Goal: Navigation & Orientation: Find specific page/section

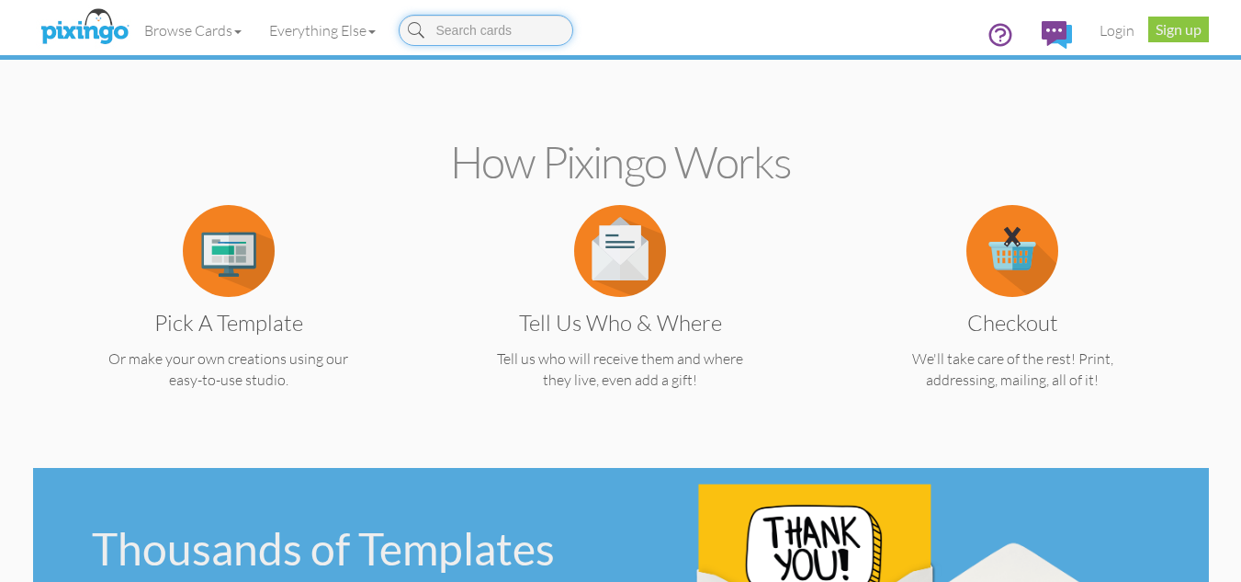
scroll to position [338, 0]
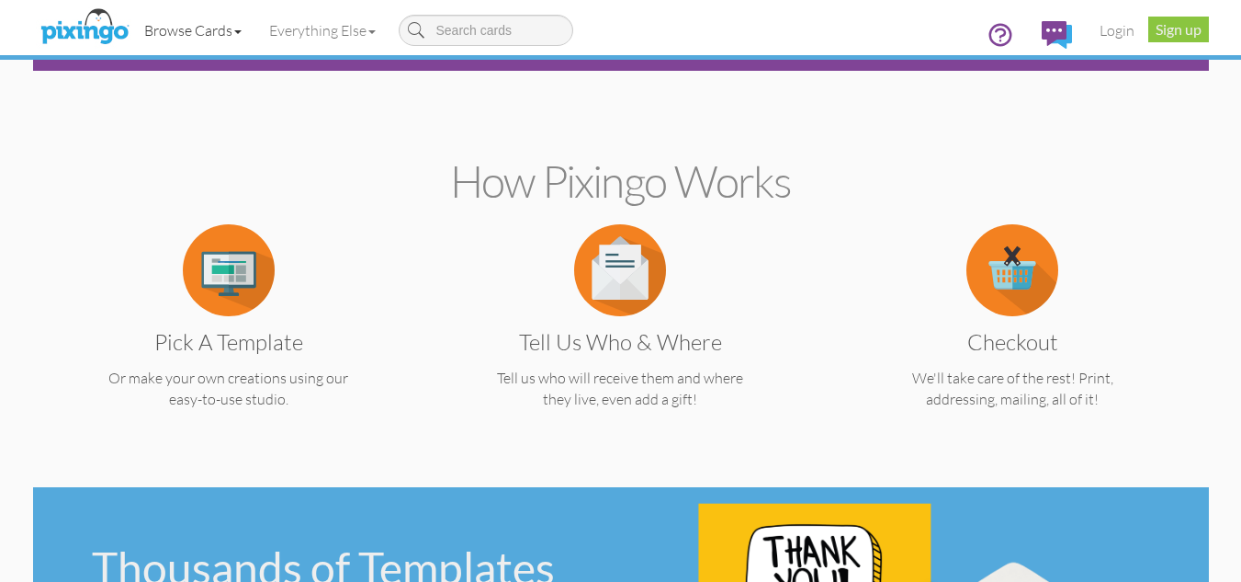
click at [179, 20] on link "Browse Cards" at bounding box center [192, 30] width 125 height 46
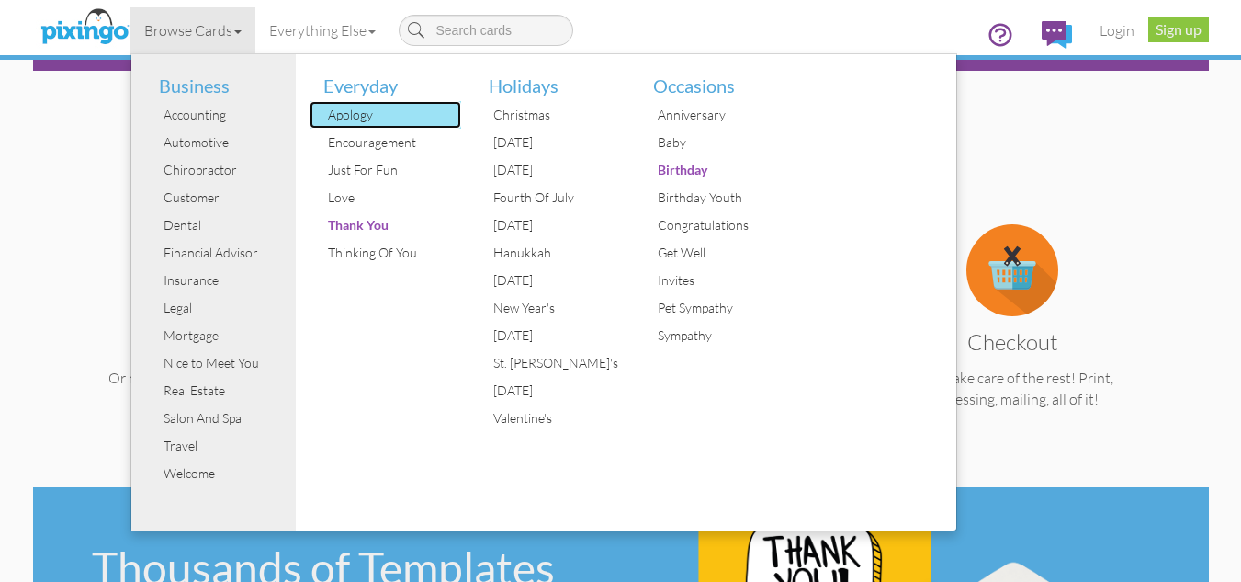
click at [348, 118] on div "Apology" at bounding box center [392, 115] width 138 height 28
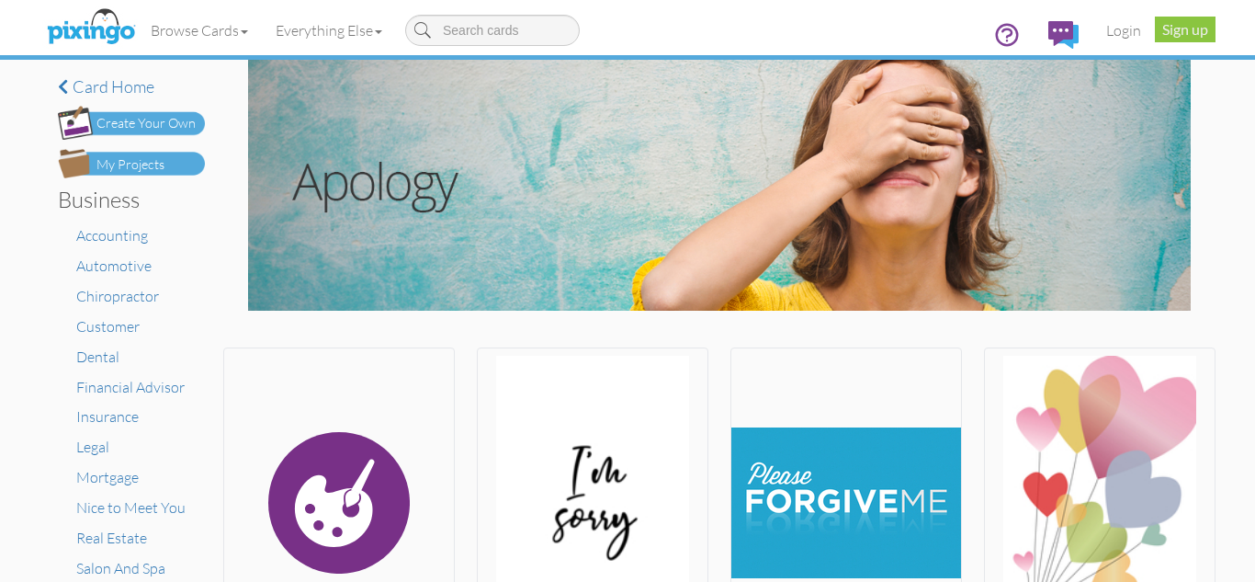
click at [124, 334] on li "Customer" at bounding box center [140, 326] width 129 height 21
click at [111, 322] on span "Customer" at bounding box center [107, 326] width 63 height 18
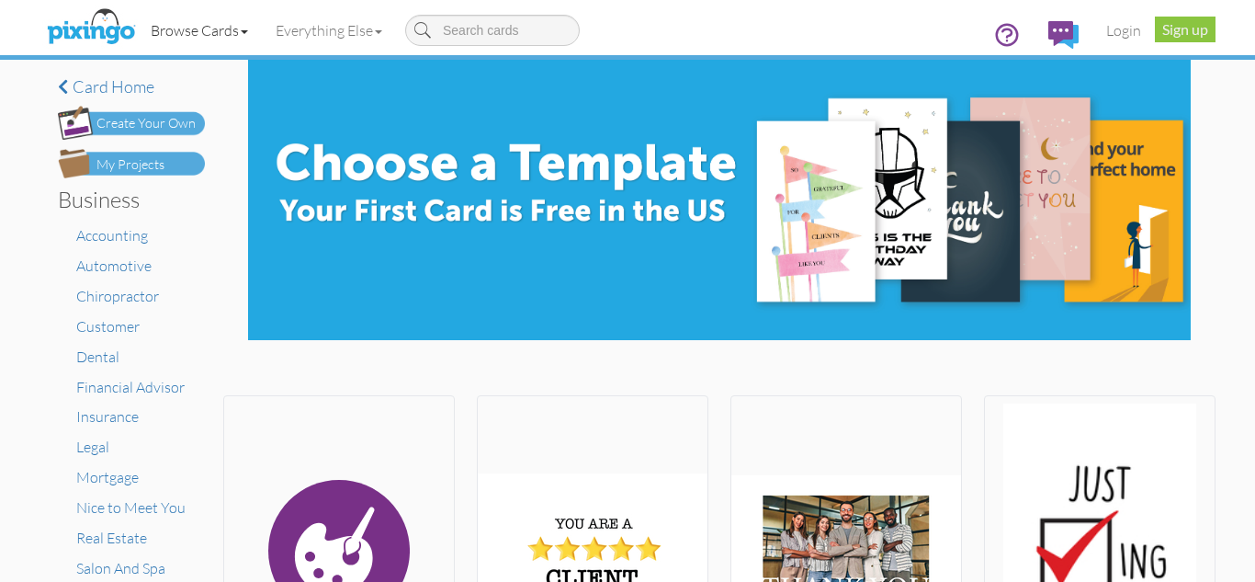
click at [223, 35] on link "Browse Cards" at bounding box center [199, 30] width 125 height 46
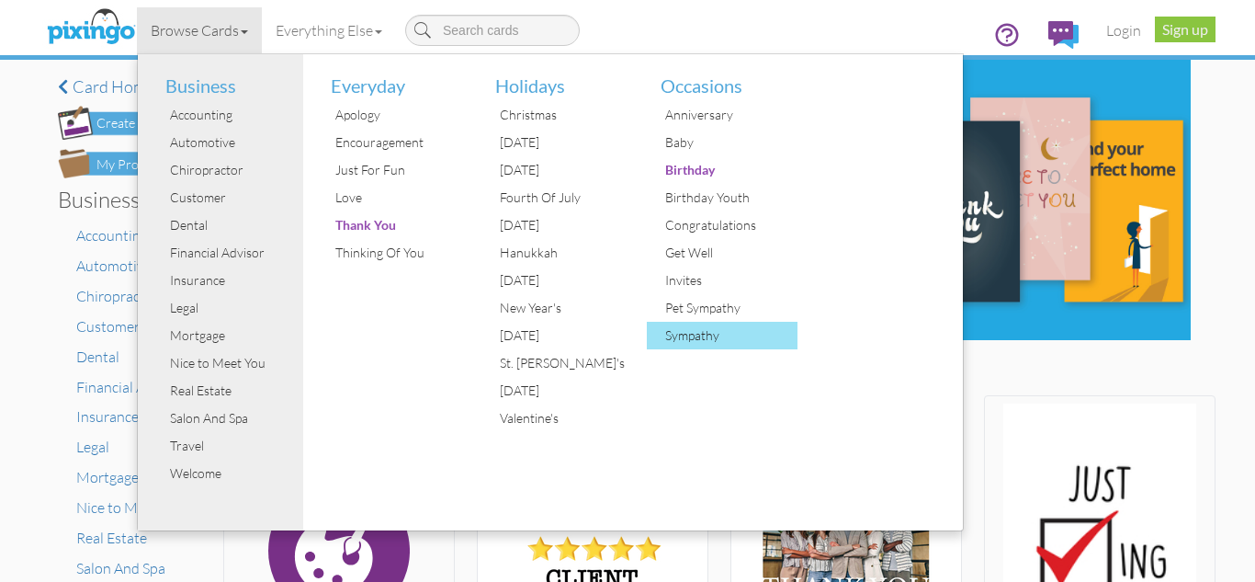
scroll to position [92, 0]
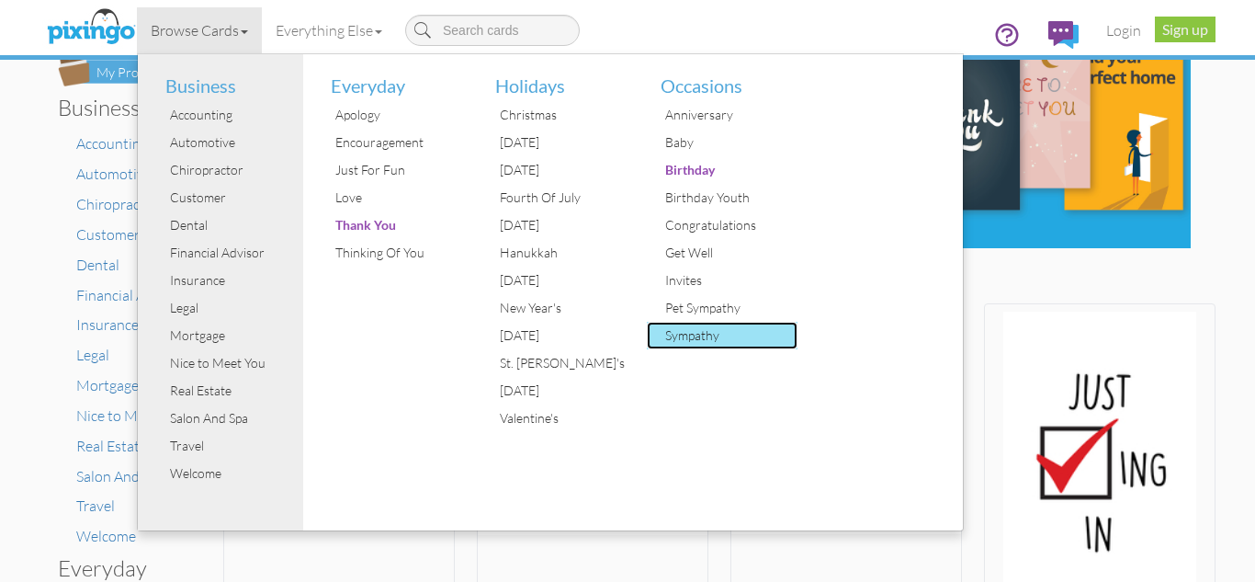
click at [776, 332] on div "Sympathy" at bounding box center [730, 336] width 138 height 28
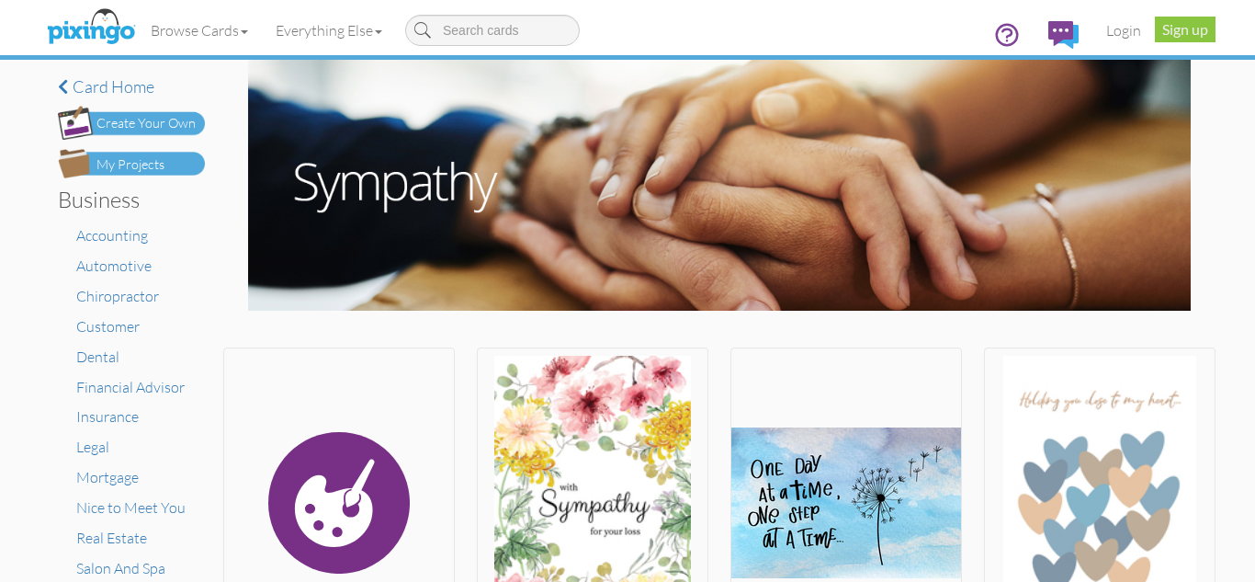
click at [119, 275] on li "Automotive" at bounding box center [140, 265] width 129 height 21
click at [107, 264] on span "Automotive" at bounding box center [113, 265] width 75 height 18
